Goal: Navigation & Orientation: Find specific page/section

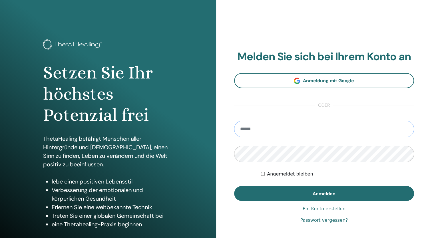
click at [271, 124] on input "email" at bounding box center [324, 129] width 180 height 17
type input "**********"
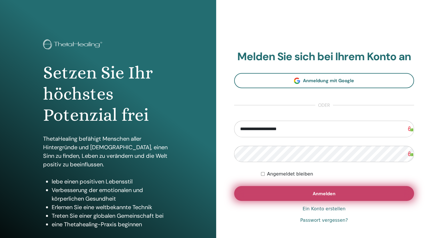
click at [303, 191] on button "Anmelden" at bounding box center [324, 193] width 180 height 15
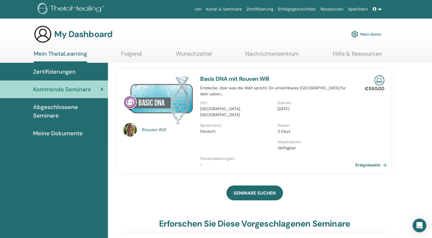
click at [375, 161] on link "Ereignisseite" at bounding box center [371, 165] width 33 height 9
